Goal: Information Seeking & Learning: Learn about a topic

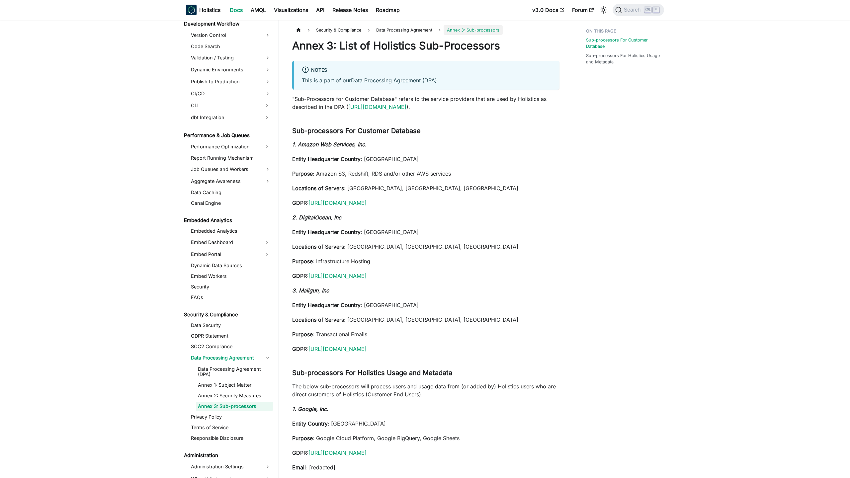
scroll to position [533, 0]
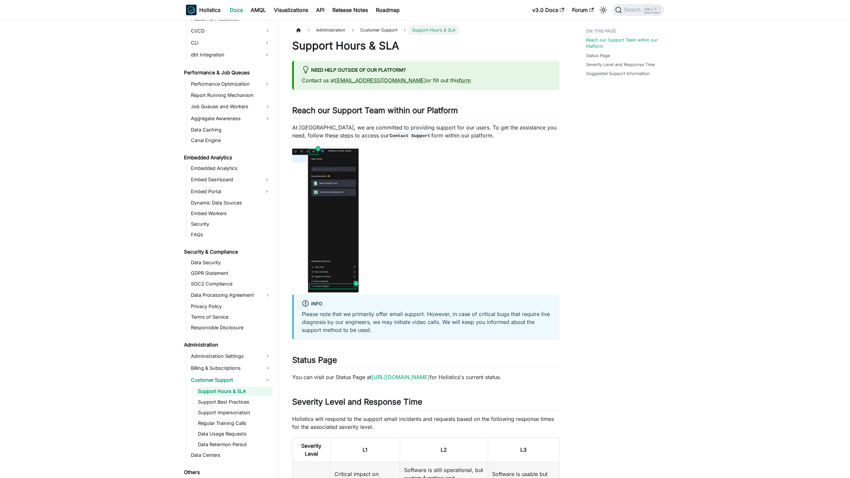
scroll to position [581, 0]
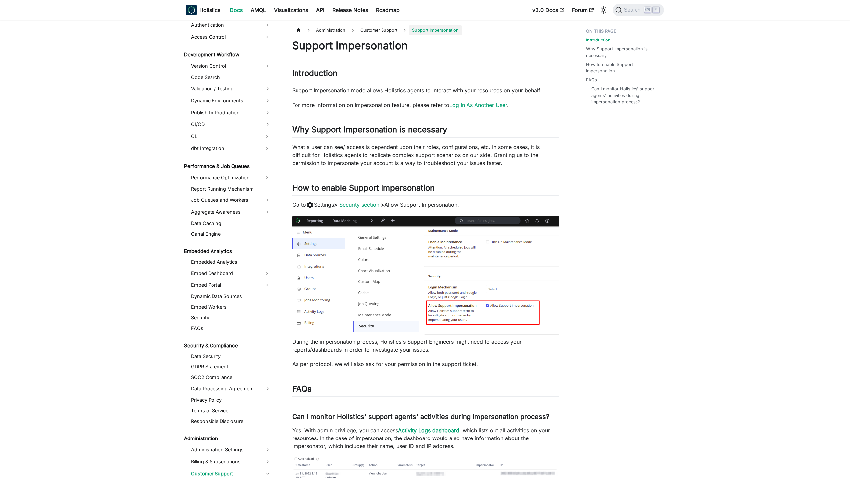
scroll to position [596, 0]
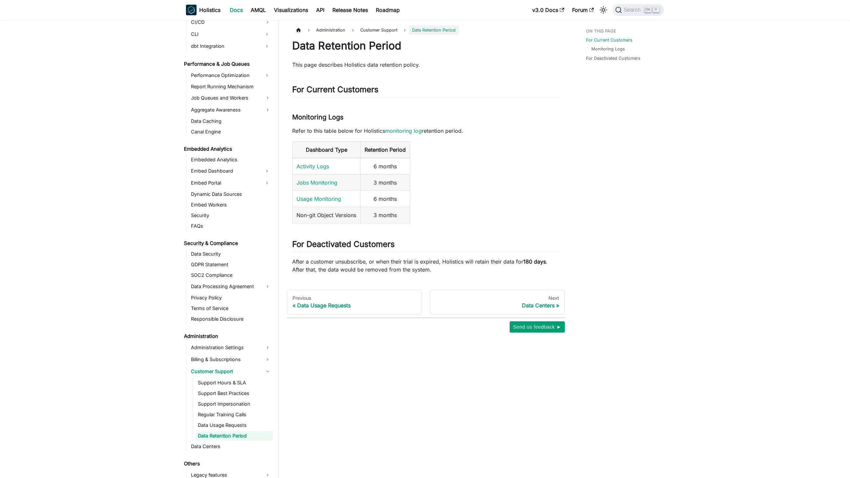
scroll to position [596, 0]
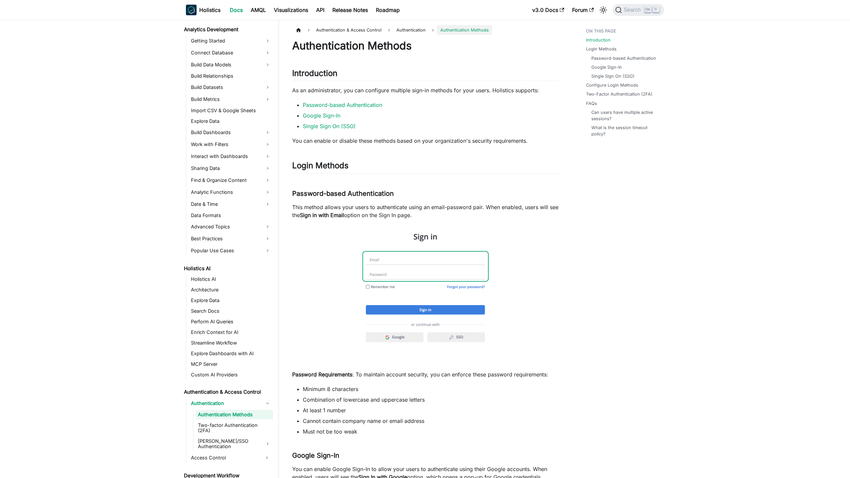
scroll to position [132, 0]
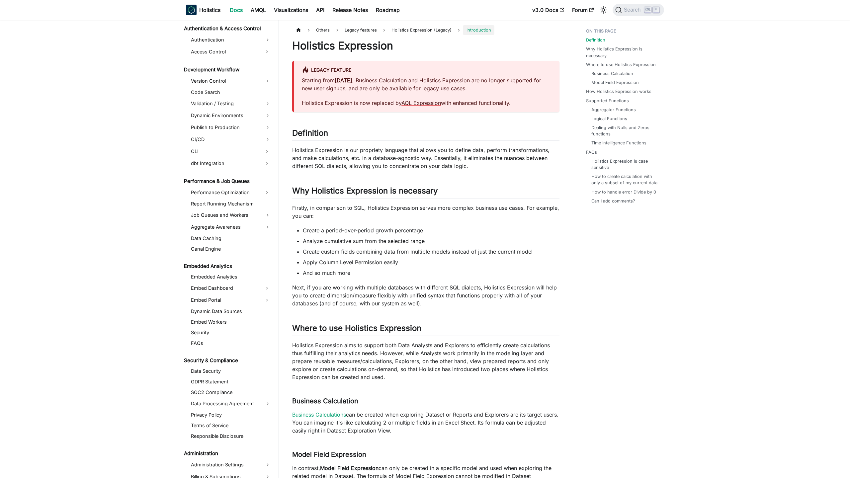
scroll to position [602, 0]
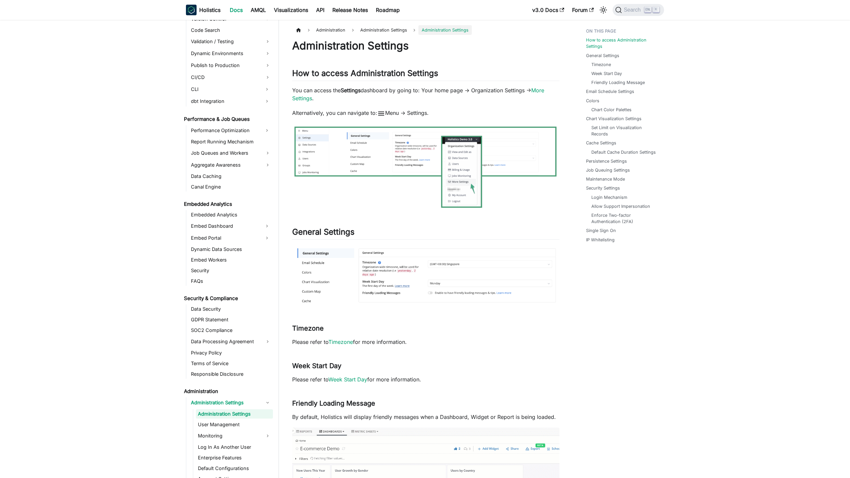
scroll to position [557, 0]
